Goal: Task Accomplishment & Management: Use online tool/utility

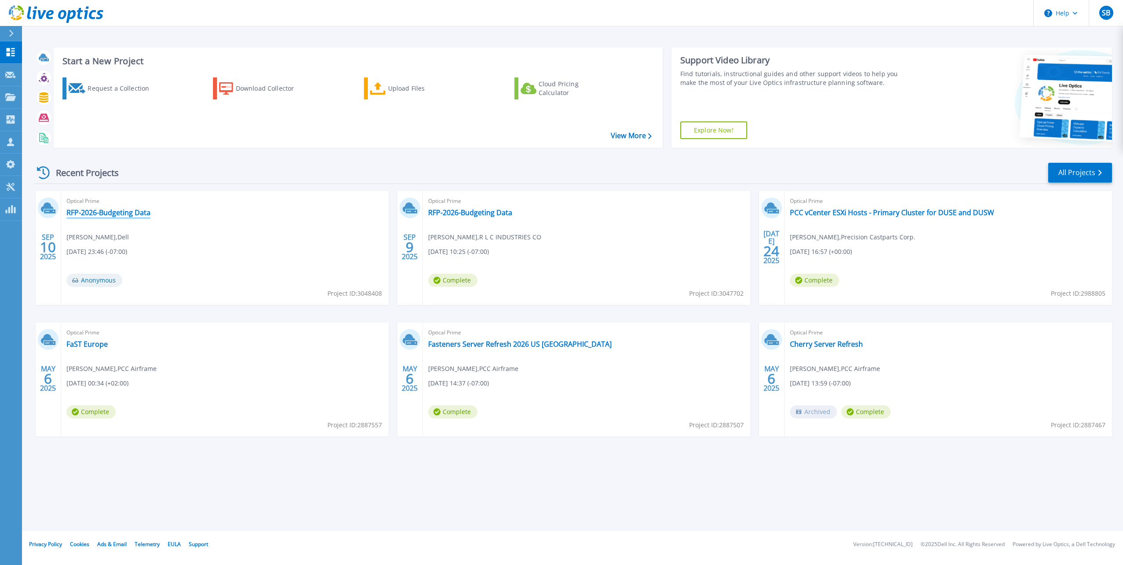
click at [81, 210] on link "RFP-2026-Budgeting Data" at bounding box center [108, 212] width 84 height 9
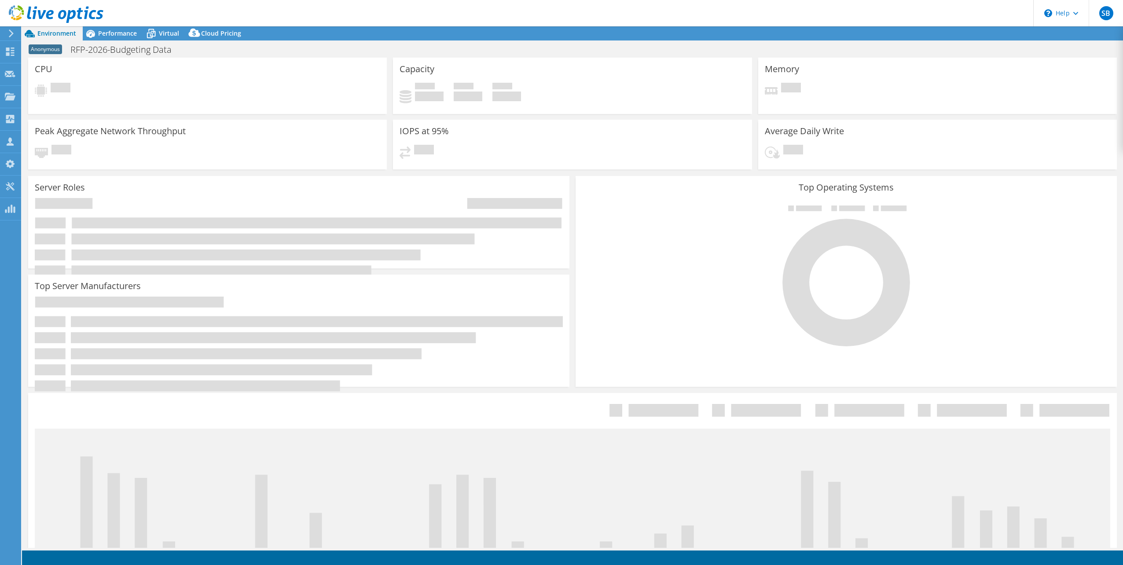
select select "USD"
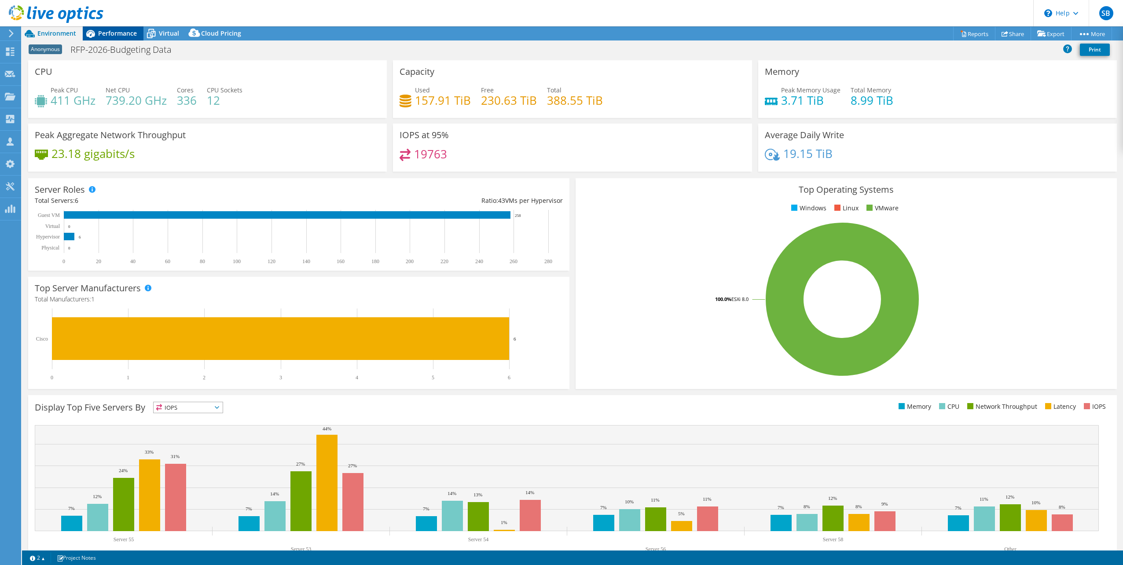
click at [111, 33] on span "Performance" at bounding box center [117, 33] width 39 height 8
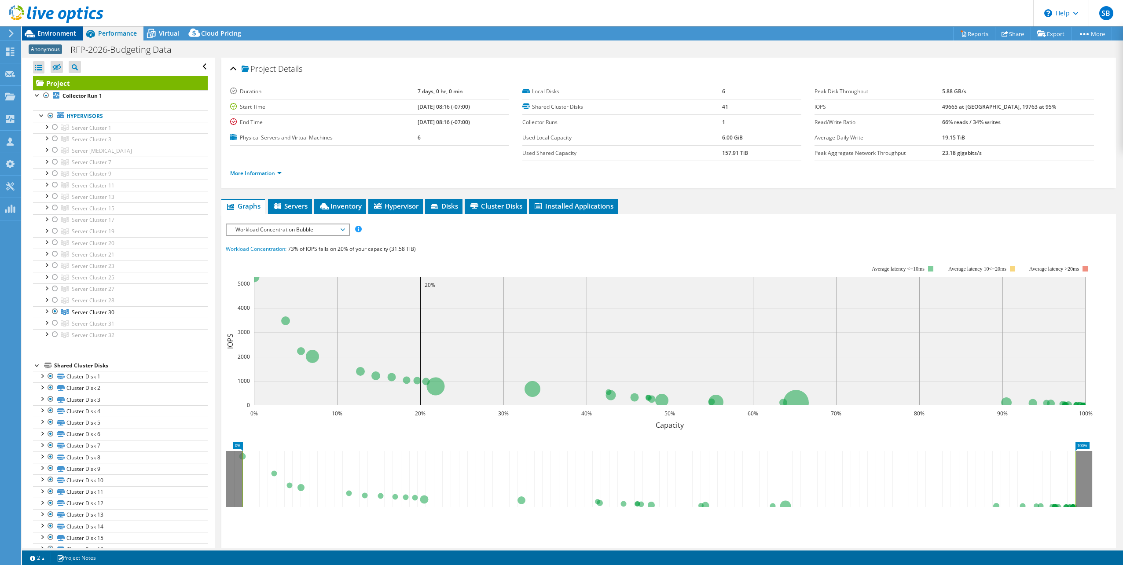
click at [59, 32] on span "Environment" at bounding box center [56, 33] width 39 height 8
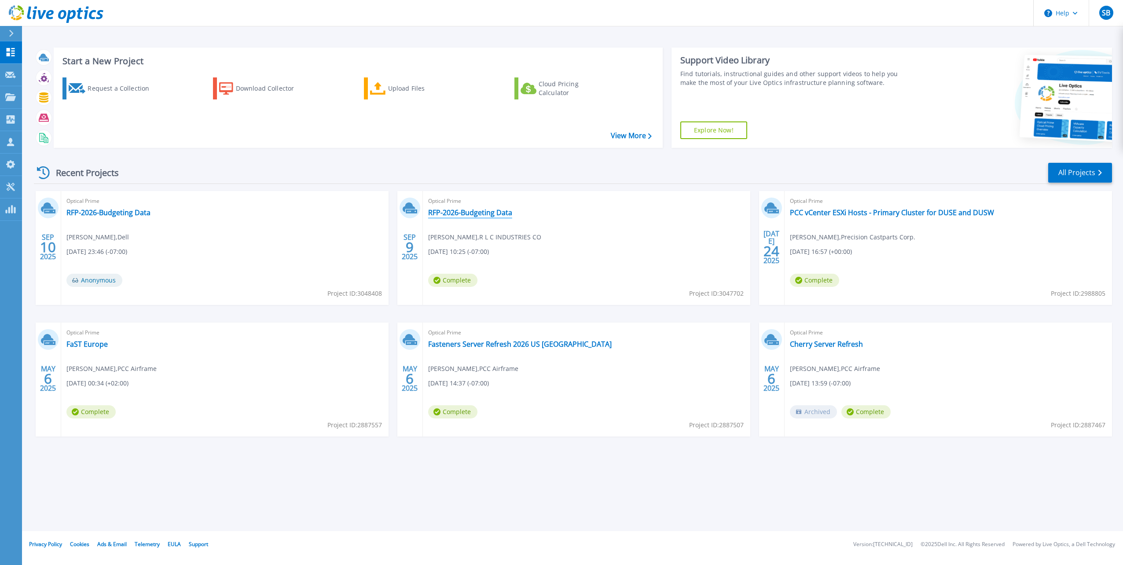
click at [463, 213] on link "RFP-2026-Budgeting Data" at bounding box center [470, 212] width 84 height 9
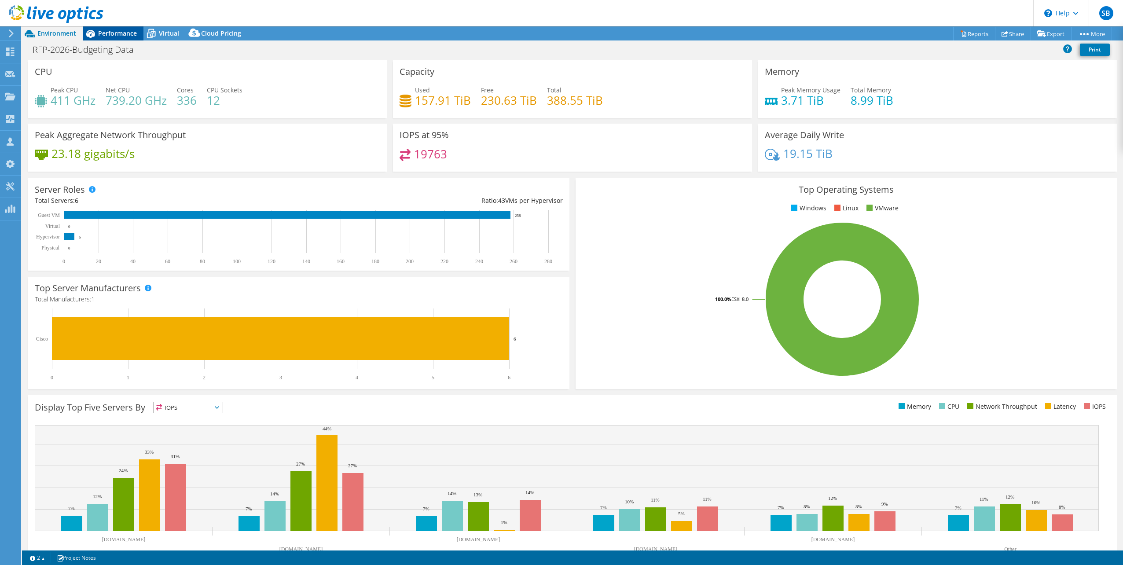
click at [105, 34] on span "Performance" at bounding box center [117, 33] width 39 height 8
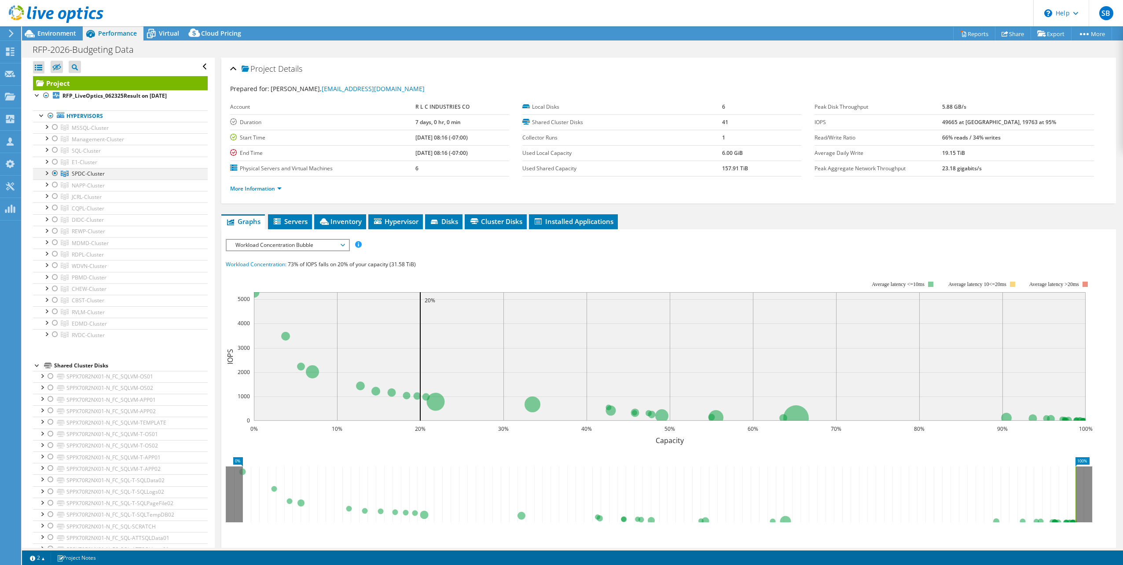
click at [46, 171] on div at bounding box center [46, 172] width 9 height 9
click at [44, 170] on div at bounding box center [46, 172] width 9 height 9
click at [970, 31] on link "Reports" at bounding box center [974, 34] width 42 height 14
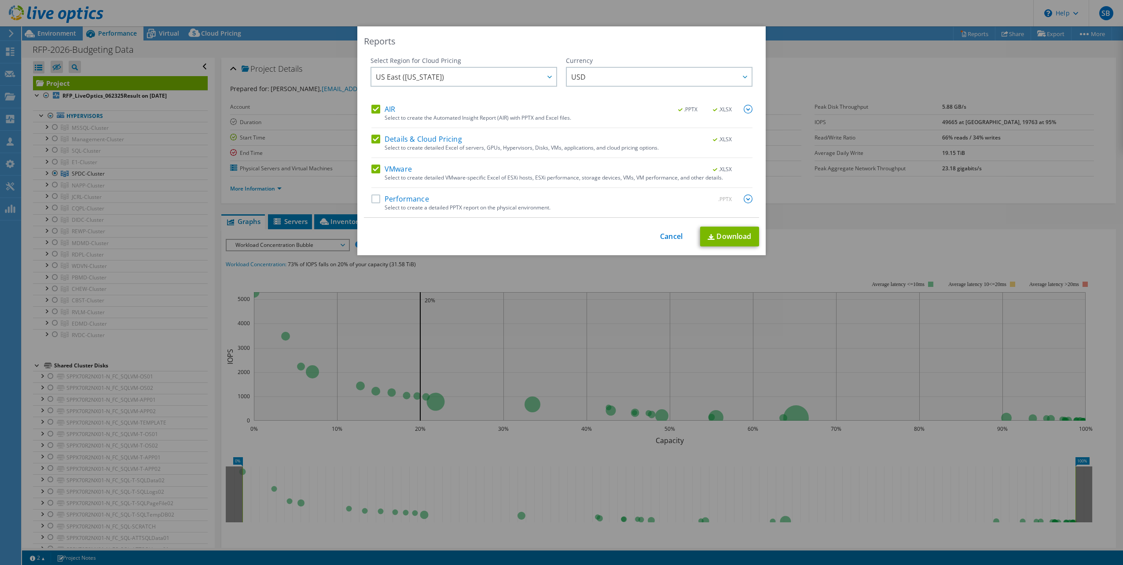
click at [376, 200] on label "Performance" at bounding box center [401, 199] width 58 height 9
click at [0, 0] on input "Performance" at bounding box center [0, 0] width 0 height 0
click at [654, 233] on div "This process may take a while, please wait... Cancel Download" at bounding box center [561, 237] width 395 height 20
click at [661, 233] on link "Cancel" at bounding box center [671, 236] width 22 height 8
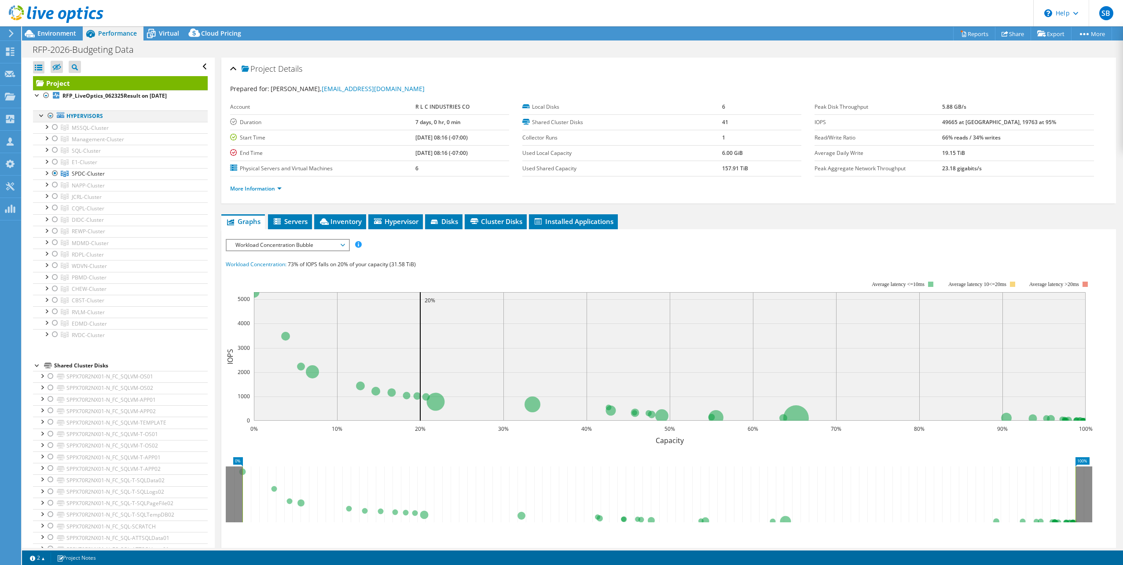
click at [49, 114] on div at bounding box center [50, 115] width 9 height 11
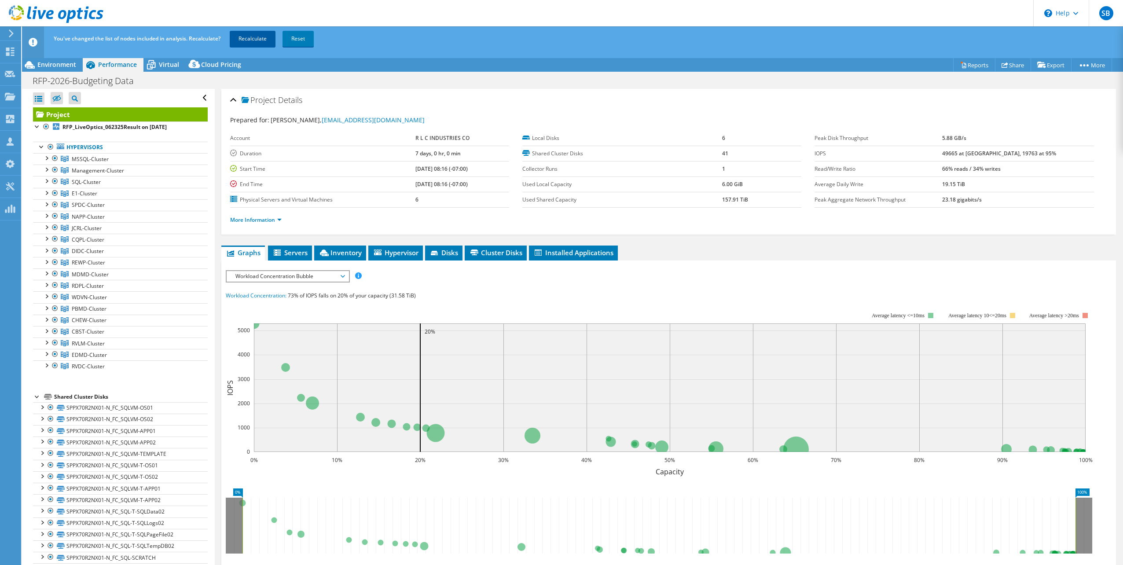
click at [255, 40] on link "Recalculate" at bounding box center [253, 39] width 46 height 16
